Goal: Information Seeking & Learning: Find specific fact

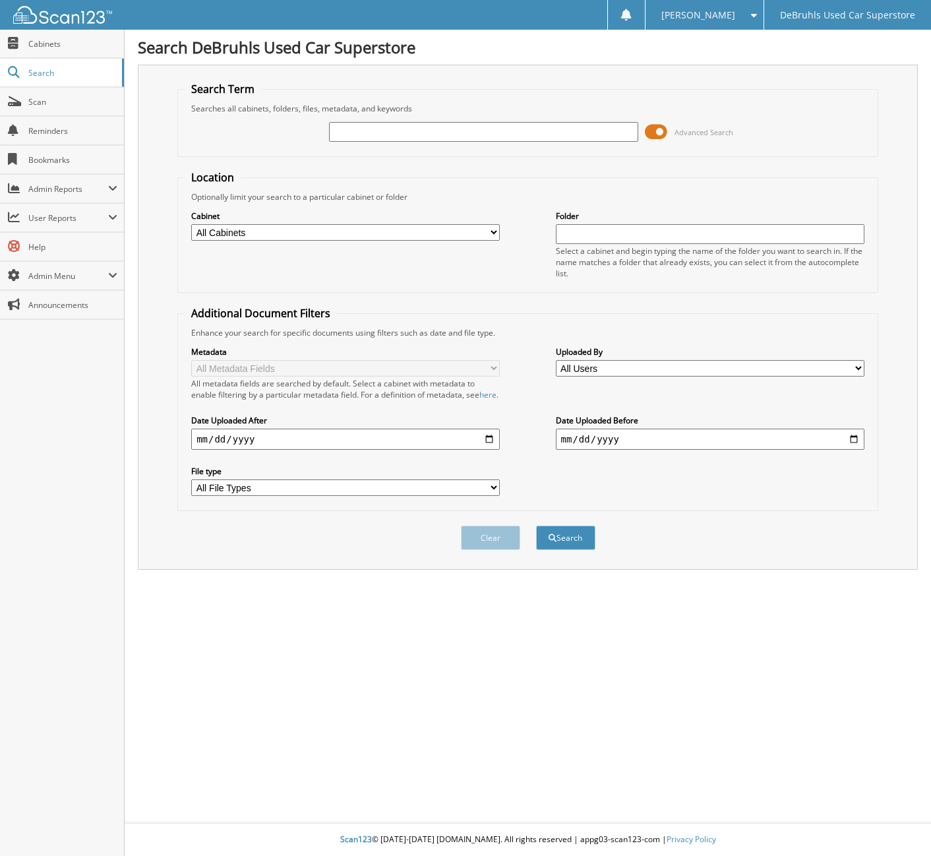
click at [355, 126] on input "text" at bounding box center [483, 132] width 309 height 20
type input "000146"
click at [536, 526] on button "Search" at bounding box center [565, 538] width 59 height 24
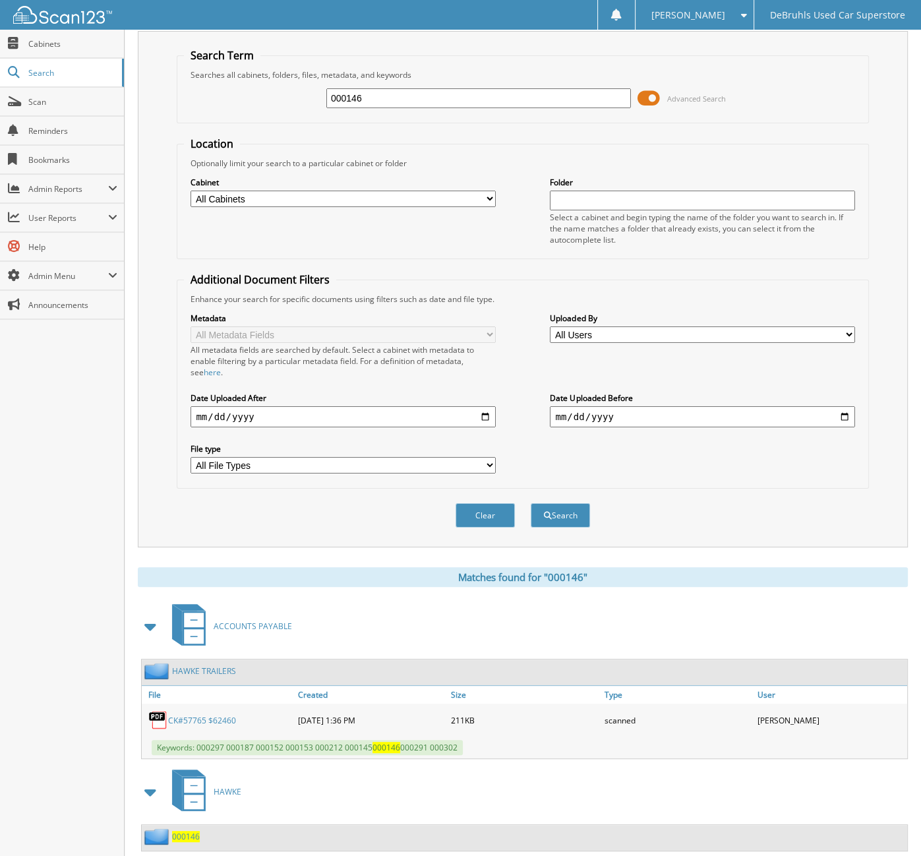
scroll to position [51, 0]
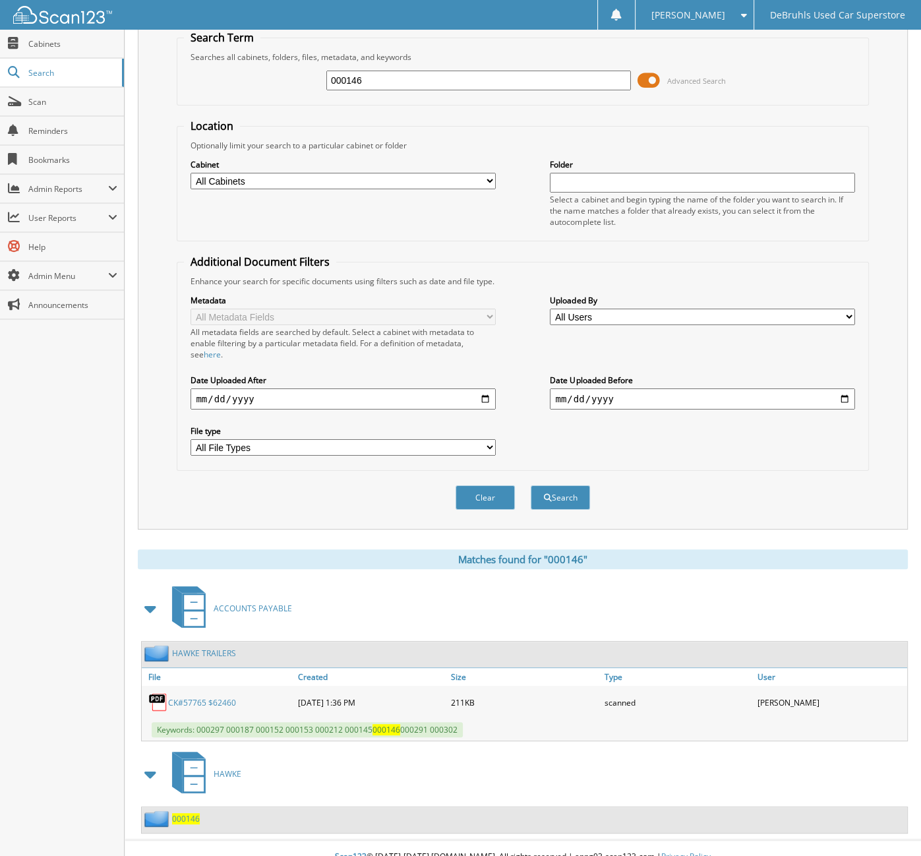
click at [536, 120] on fieldset "Location Optionally limit your search to a particular cabinet or folder Cabinet…" at bounding box center [523, 180] width 692 height 123
drag, startPoint x: 426, startPoint y: 76, endPoint x: 172, endPoint y: 91, distance: 254.4
click at [172, 91] on div "Search Term Searches all cabinets, folders, files, metadata, and keywords 00014…" at bounding box center [523, 271] width 770 height 516
type input "353182"
click at [531, 485] on button "Search" at bounding box center [560, 497] width 59 height 24
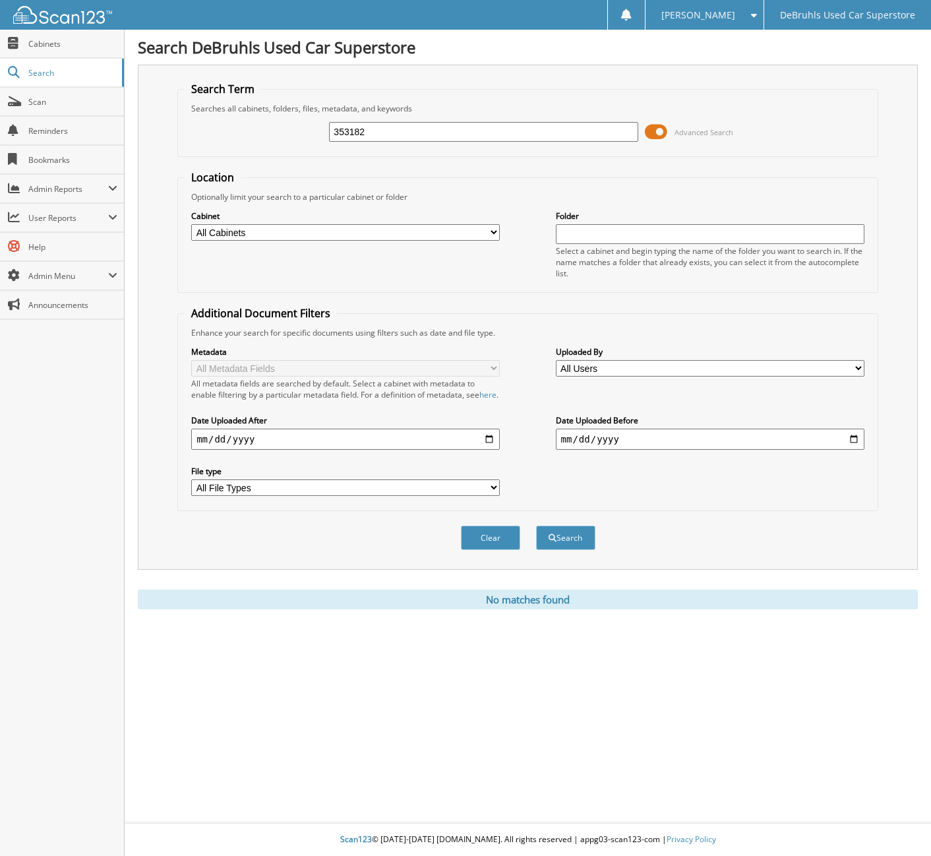
click at [501, 89] on fieldset "Search Term Searches all cabinets, folders, files, metadata, and keywords 35318…" at bounding box center [527, 119] width 701 height 75
drag, startPoint x: 401, startPoint y: 130, endPoint x: -626, endPoint y: 111, distance: 1027.1
click at [0, 111] on html "[PERSON_NAME] Settings Logout DeBruhls Used Car Superstore Close Cabinets Search" at bounding box center [465, 428] width 931 height 856
type input "S210240768"
click at [536, 526] on button "Search" at bounding box center [565, 538] width 59 height 24
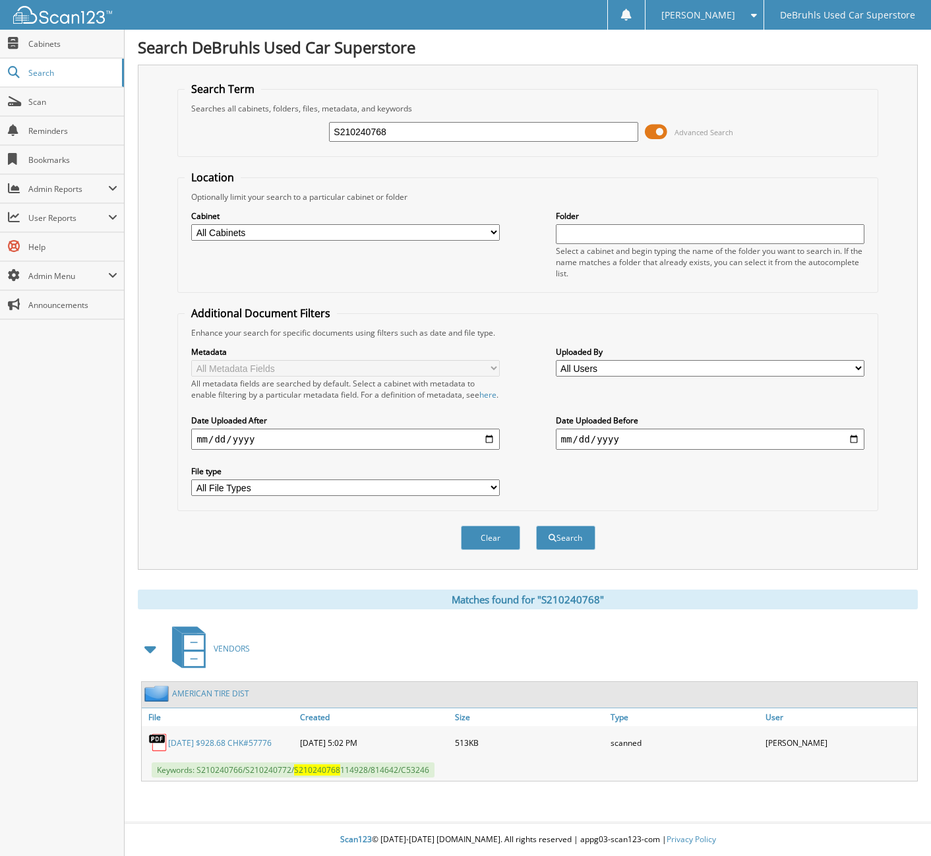
click at [244, 737] on link "[DATE] $928.68 CHK#57776" at bounding box center [220, 742] width 104 height 11
click at [220, 741] on link "[DATE] $928.68 CHK#57776" at bounding box center [220, 742] width 104 height 11
click at [214, 694] on link "AMERICAN TIRE DIST" at bounding box center [210, 693] width 77 height 11
